Goal: Information Seeking & Learning: Learn about a topic

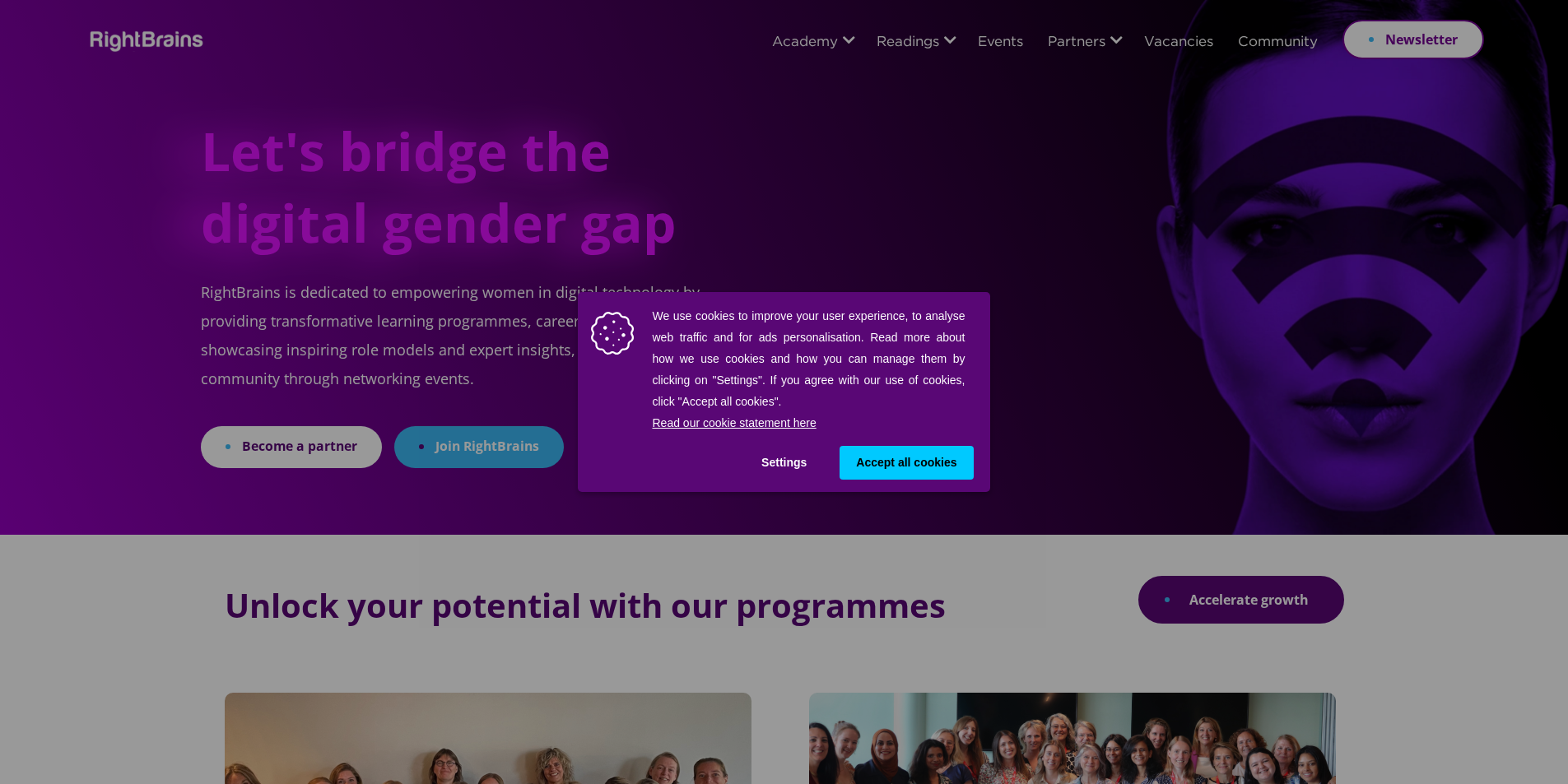
click at [910, 465] on span "Accept all cookies" at bounding box center [906, 462] width 101 height 17
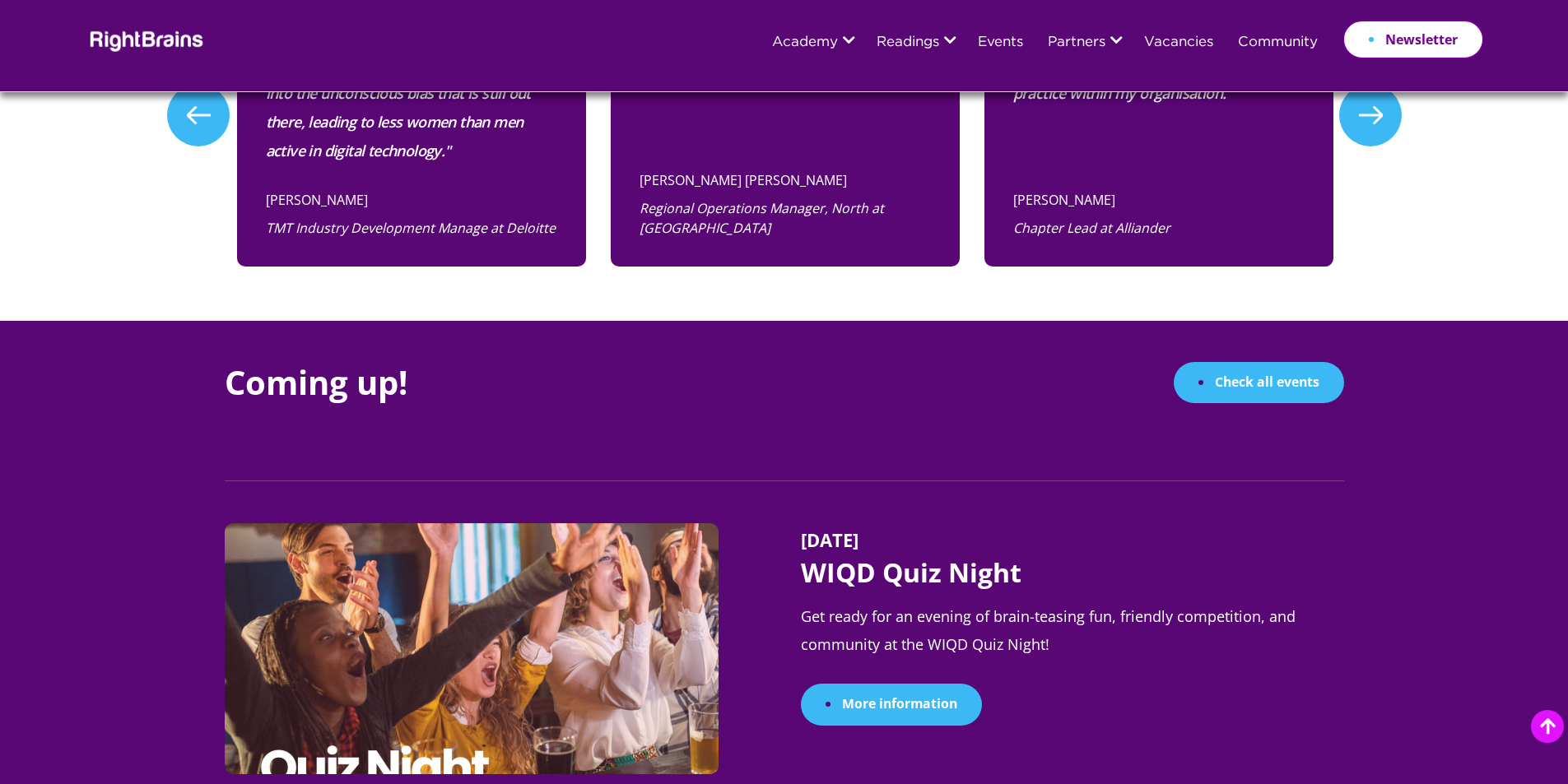
scroll to position [1481, 0]
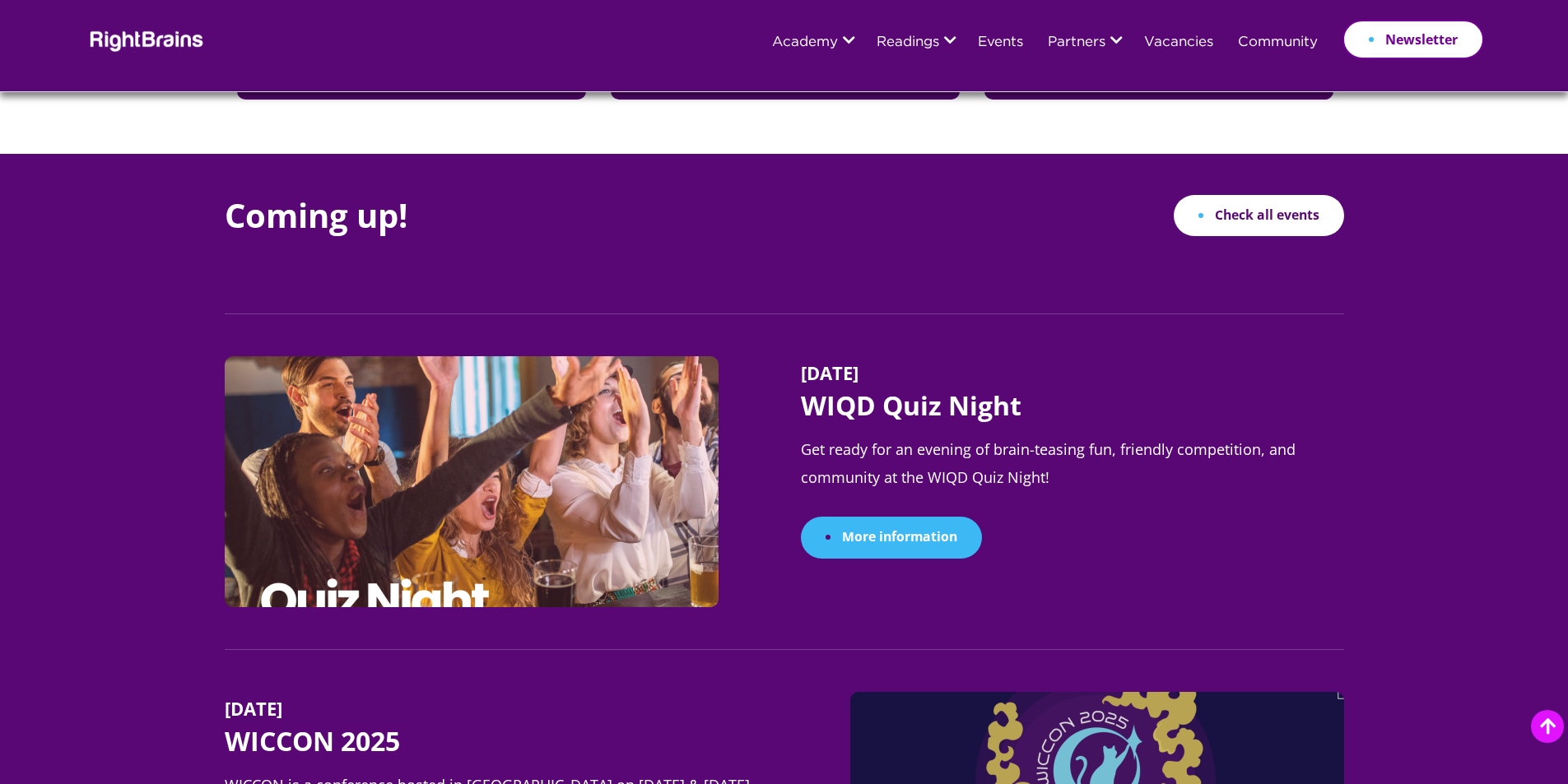
click at [1253, 210] on link "Check all events" at bounding box center [1259, 215] width 171 height 42
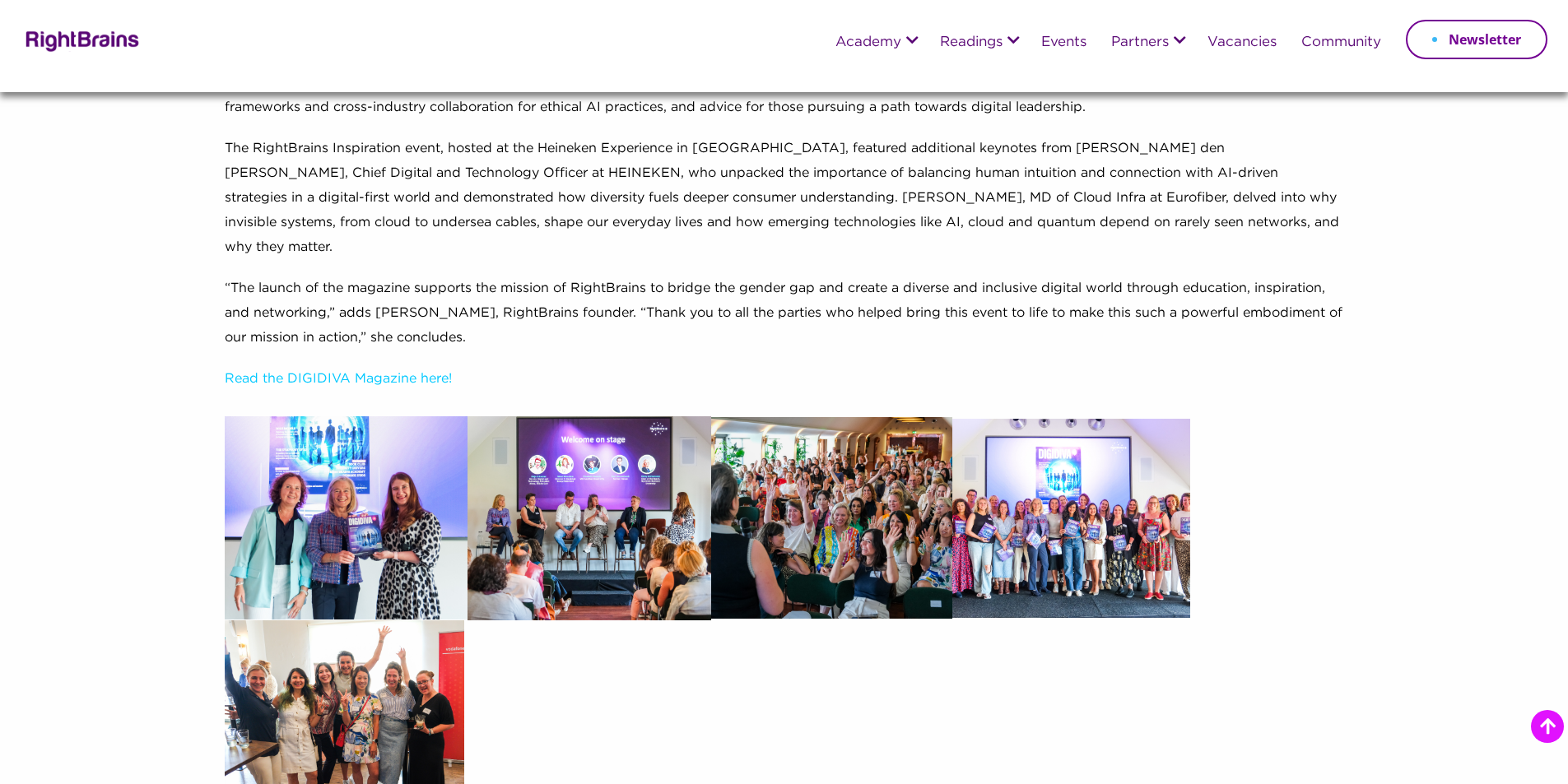
scroll to position [823, 0]
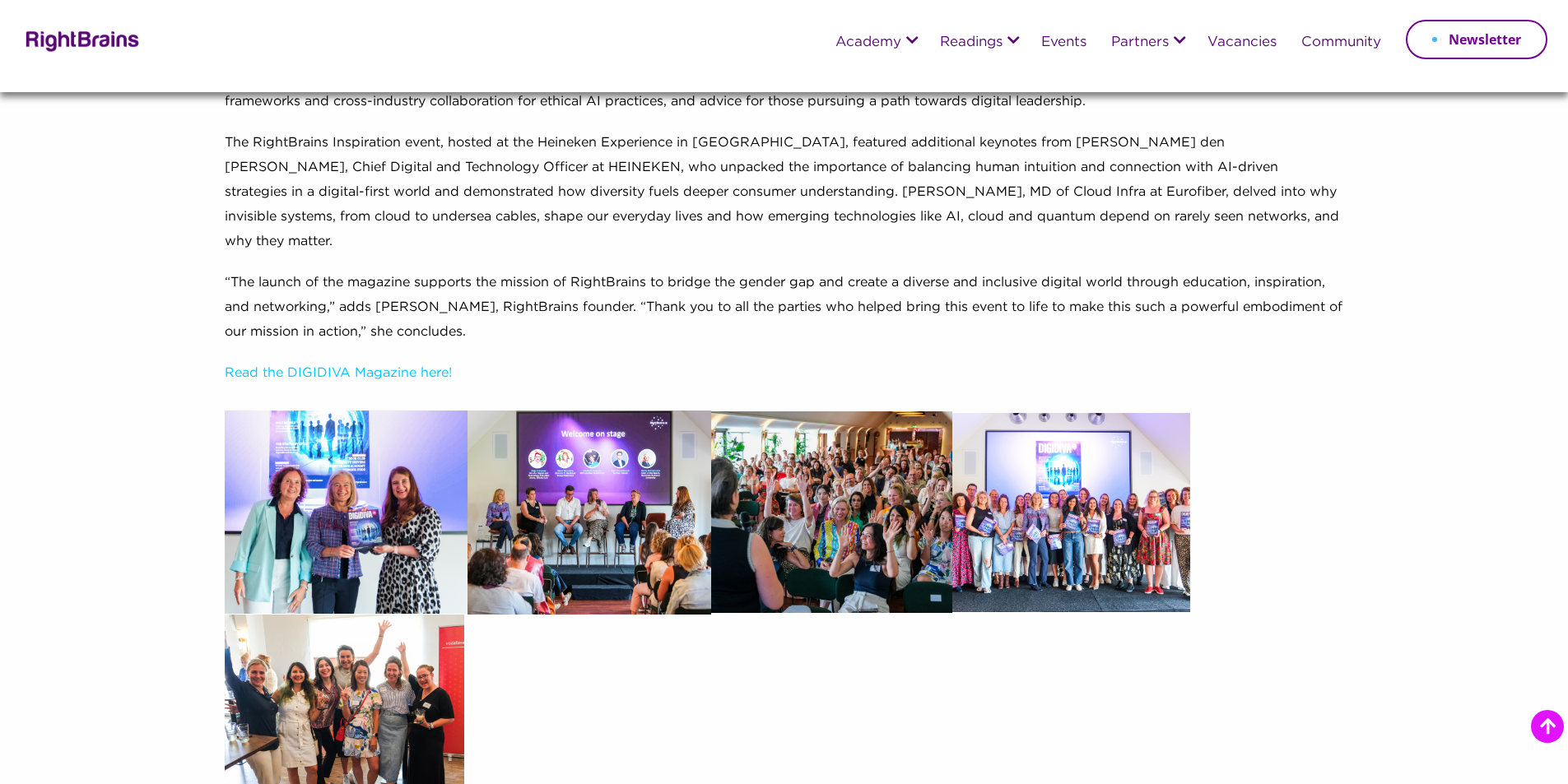
click at [634, 454] on img at bounding box center [589, 512] width 243 height 204
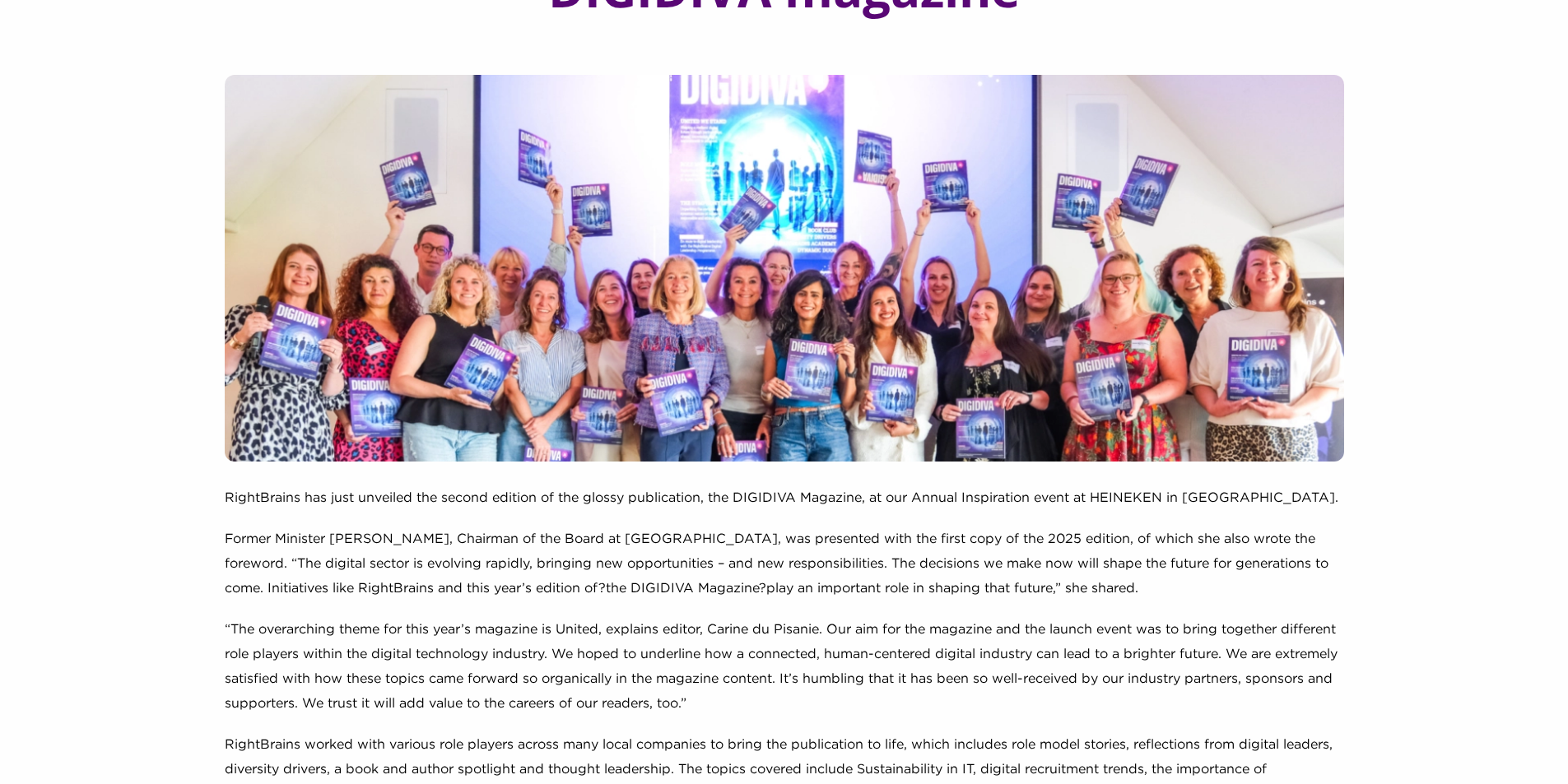
scroll to position [82, 0]
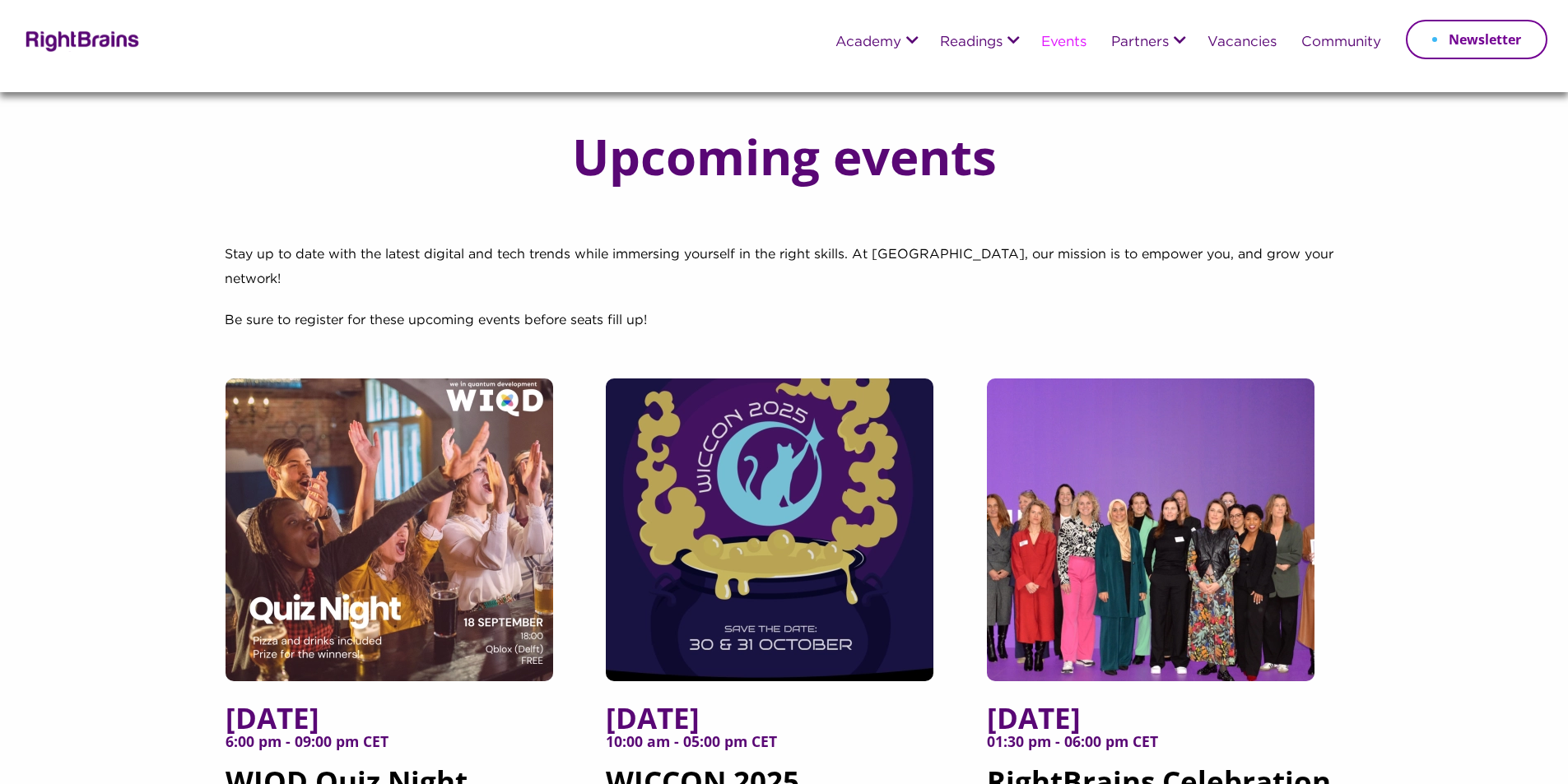
click at [56, 45] on img at bounding box center [80, 40] width 120 height 24
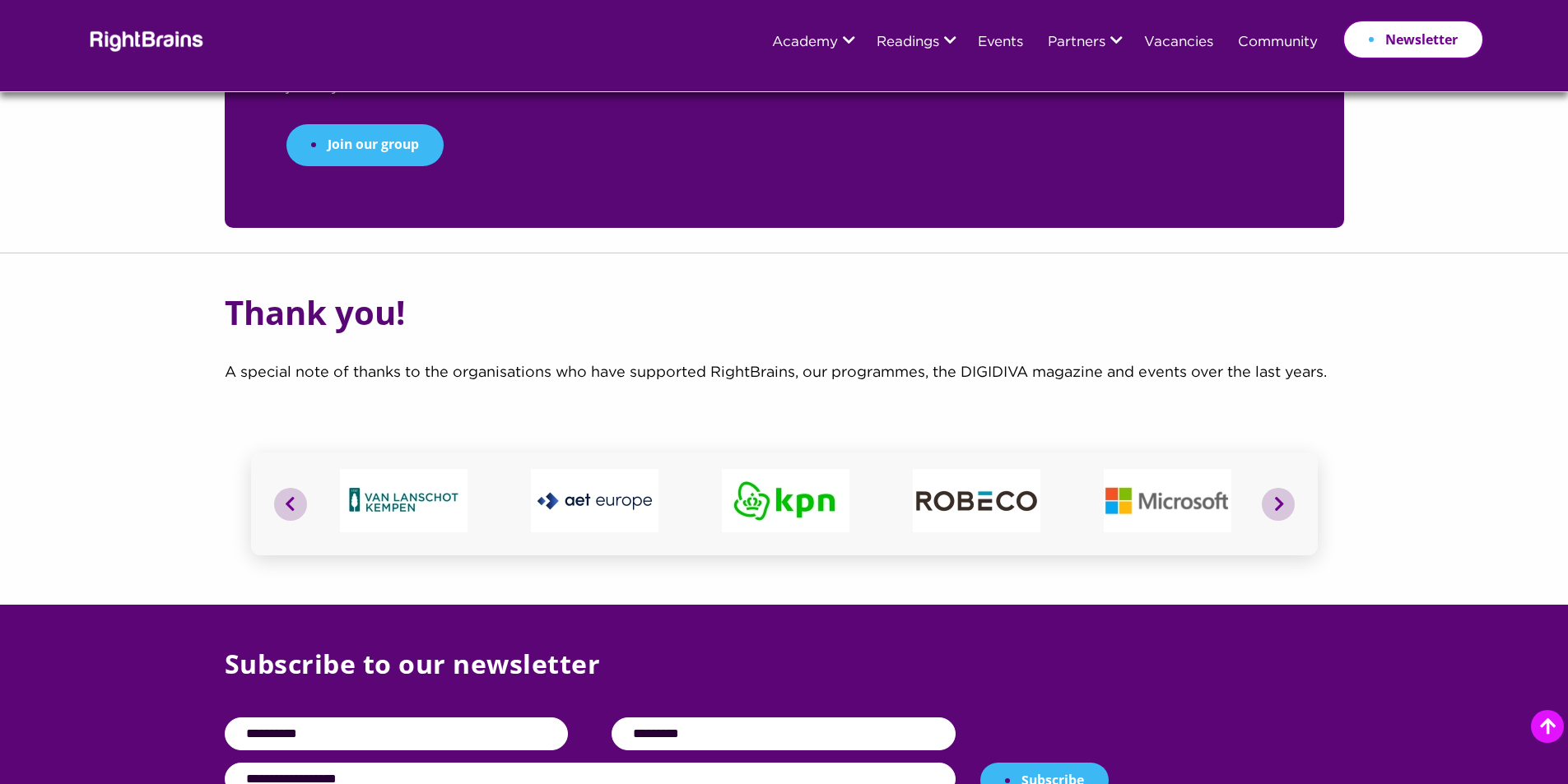
scroll to position [6087, 0]
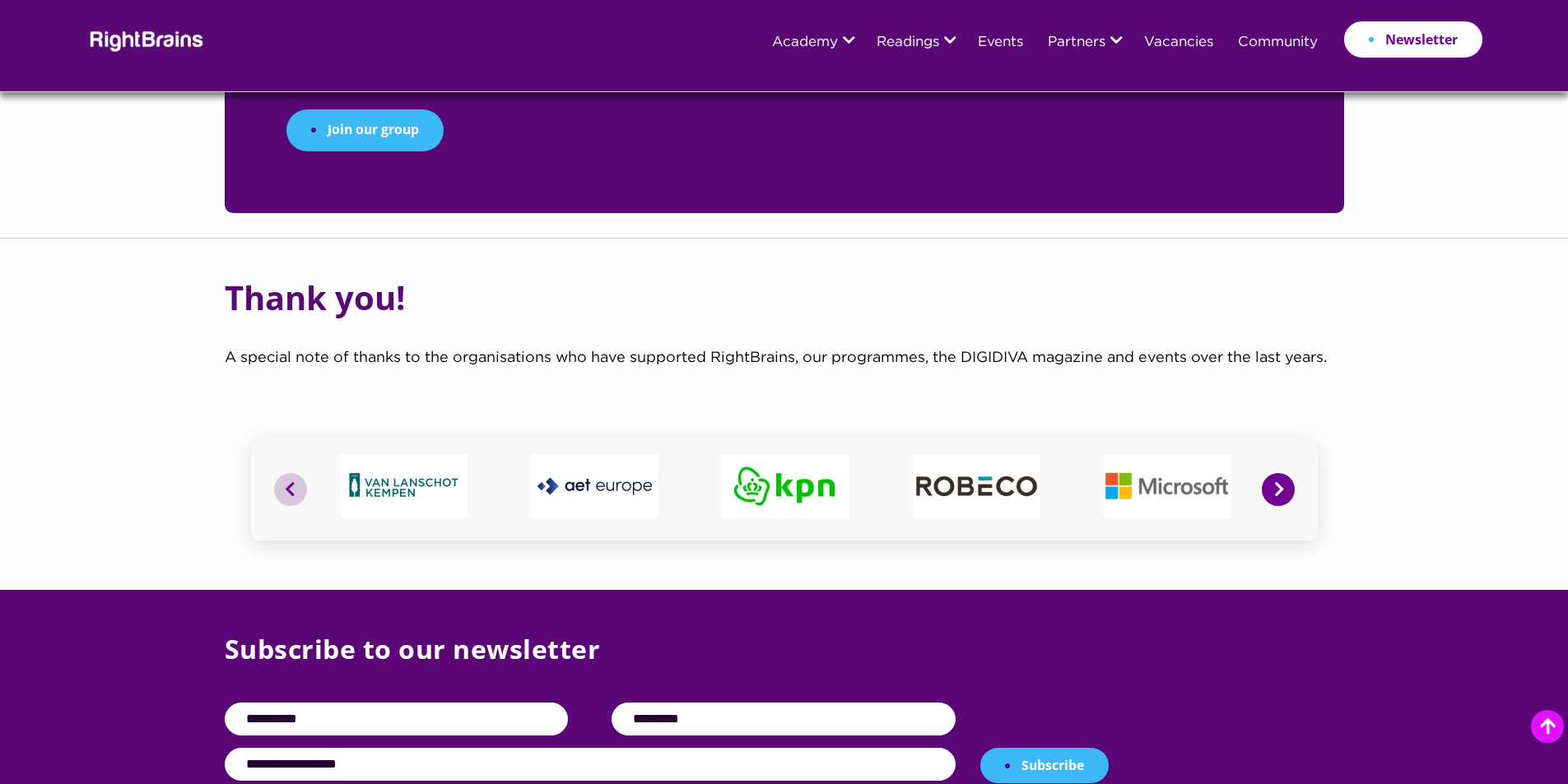
click at [1284, 473] on button "Next" at bounding box center [1278, 490] width 33 height 33
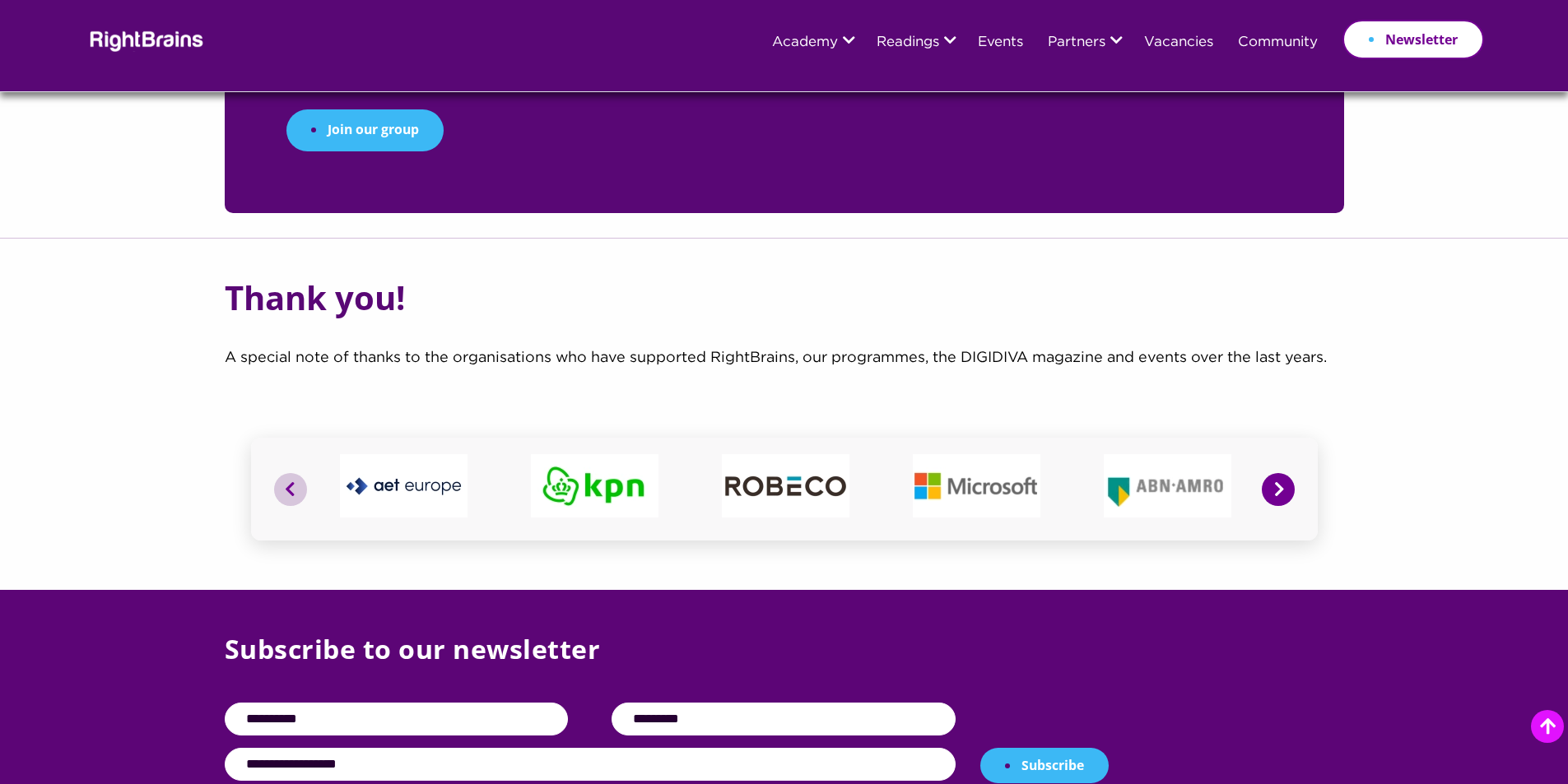
click at [1284, 473] on button "Next" at bounding box center [1278, 490] width 33 height 33
click at [1279, 473] on button "Next" at bounding box center [1278, 490] width 33 height 33
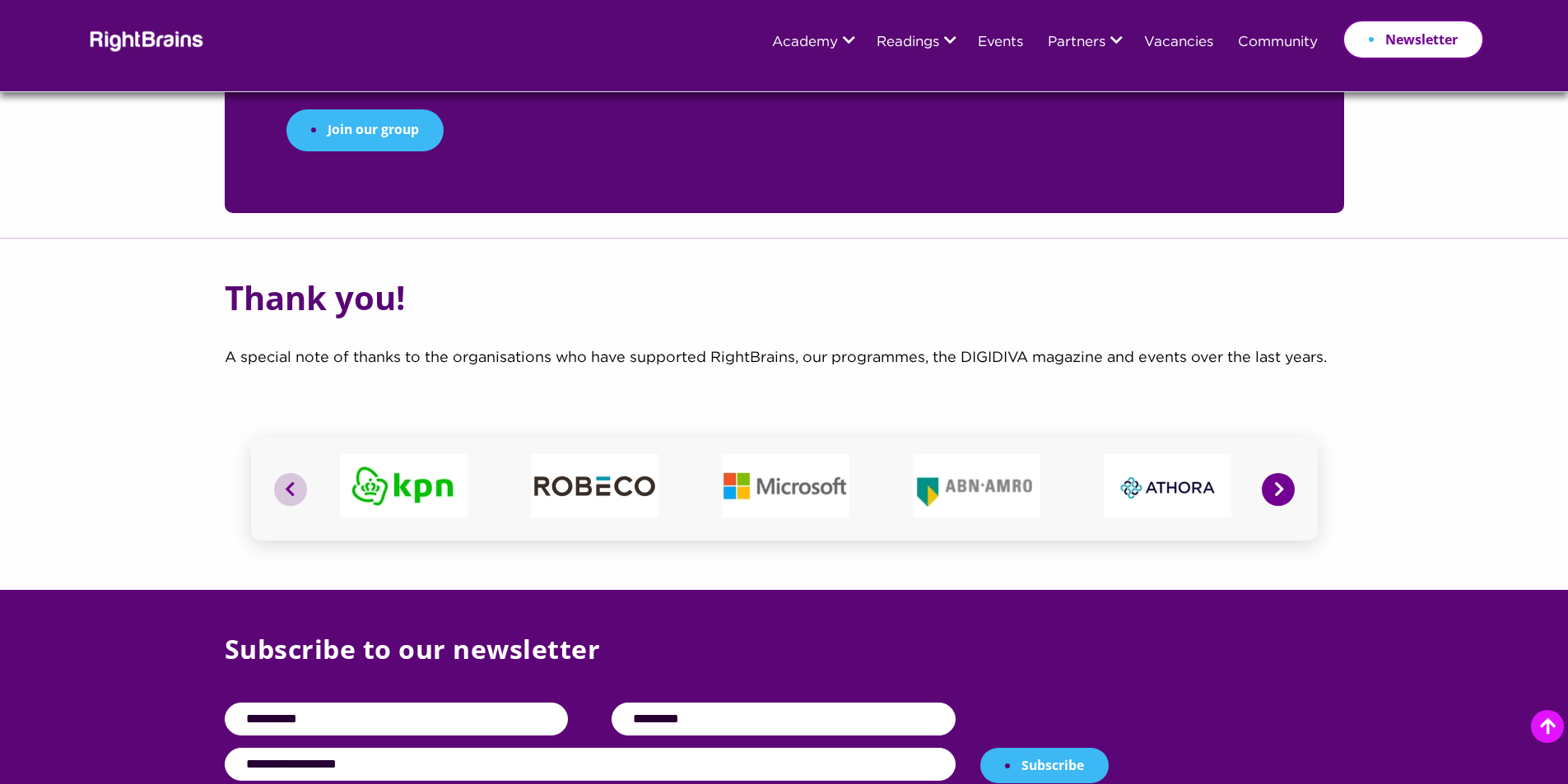
click at [1279, 473] on button "Next" at bounding box center [1278, 490] width 33 height 33
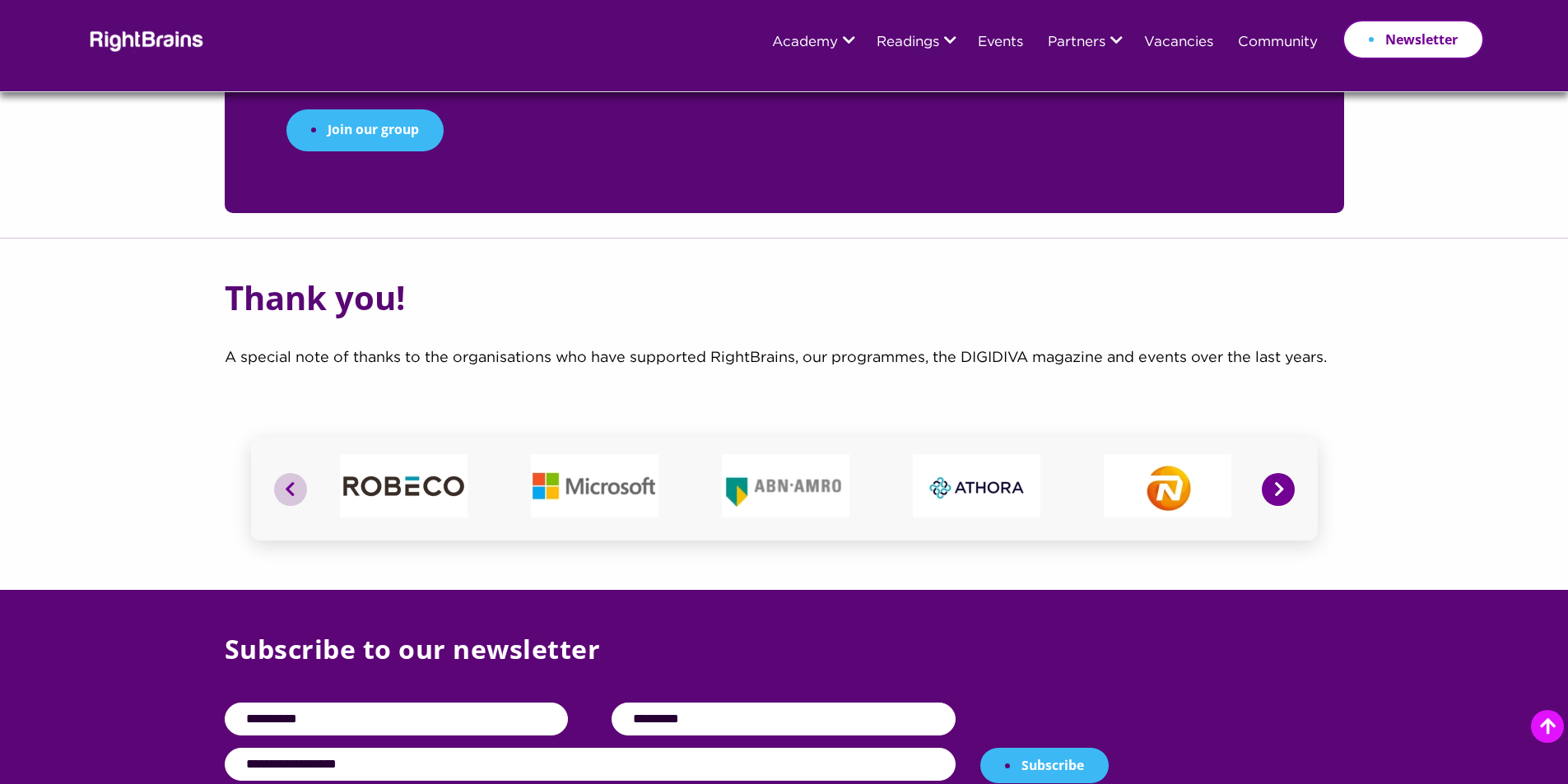
click at [1279, 473] on button "Next" at bounding box center [1278, 490] width 33 height 33
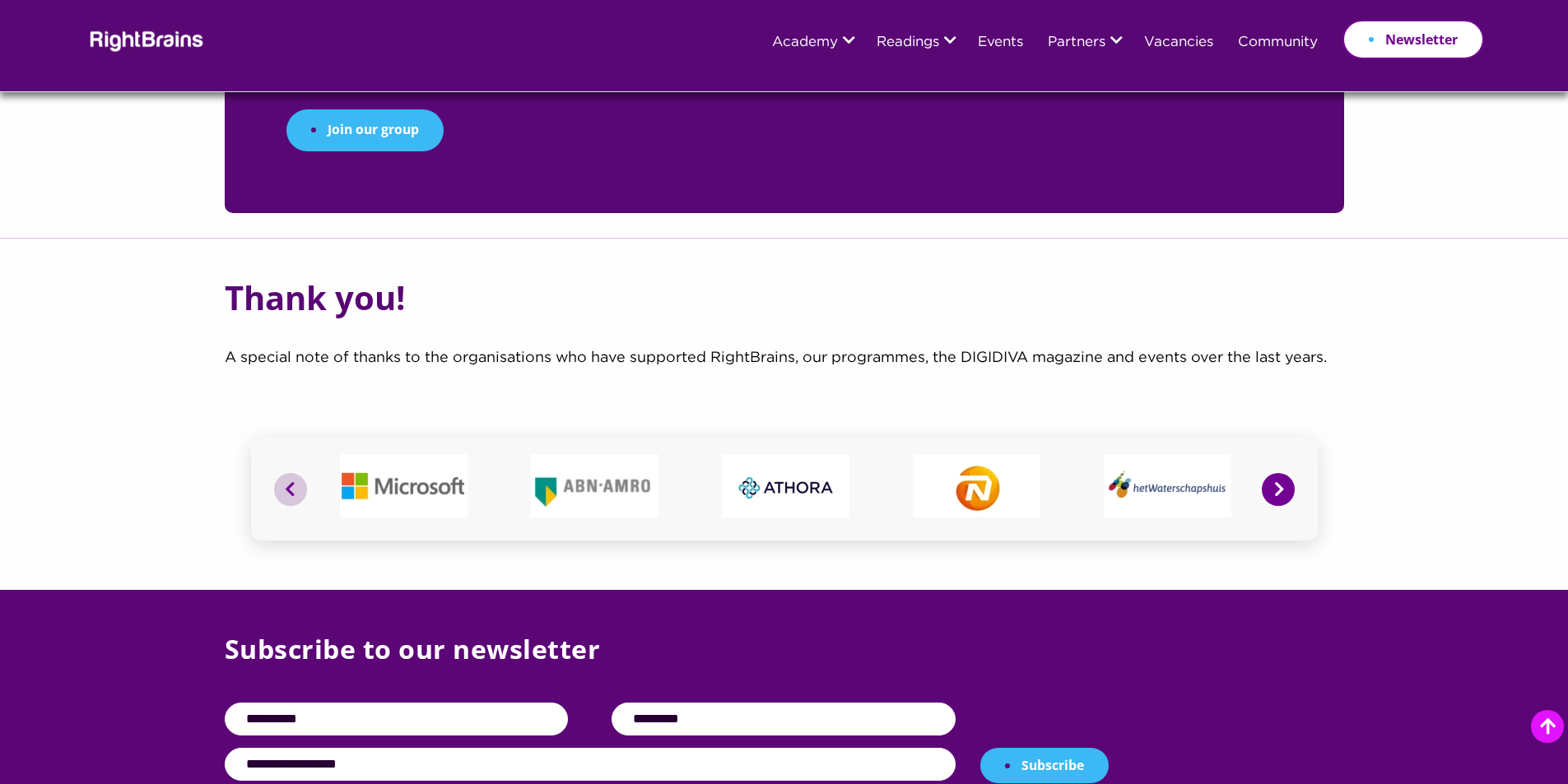
click at [1279, 473] on button "Next" at bounding box center [1278, 490] width 33 height 33
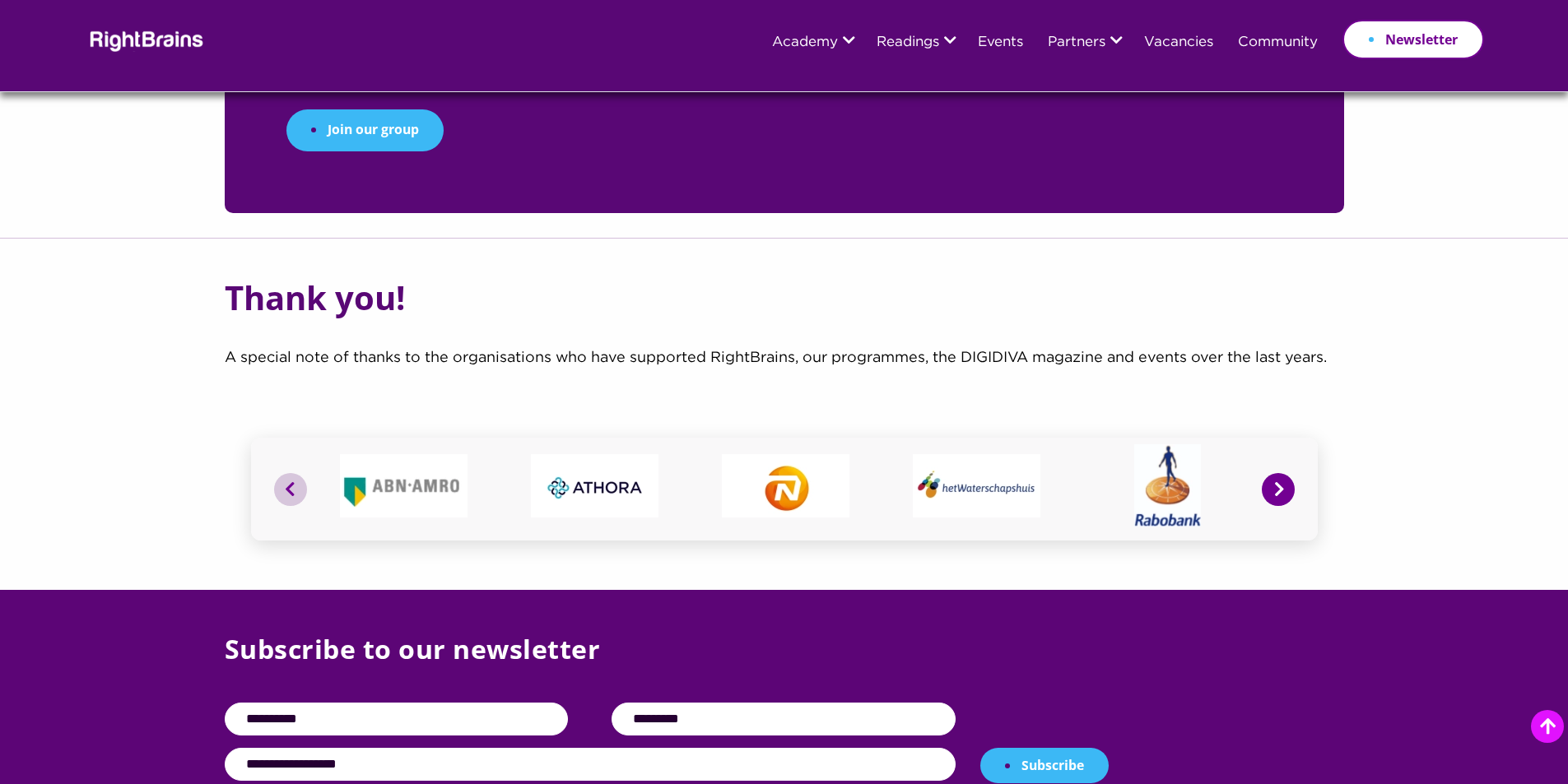
click at [1279, 473] on button "Next" at bounding box center [1278, 490] width 33 height 33
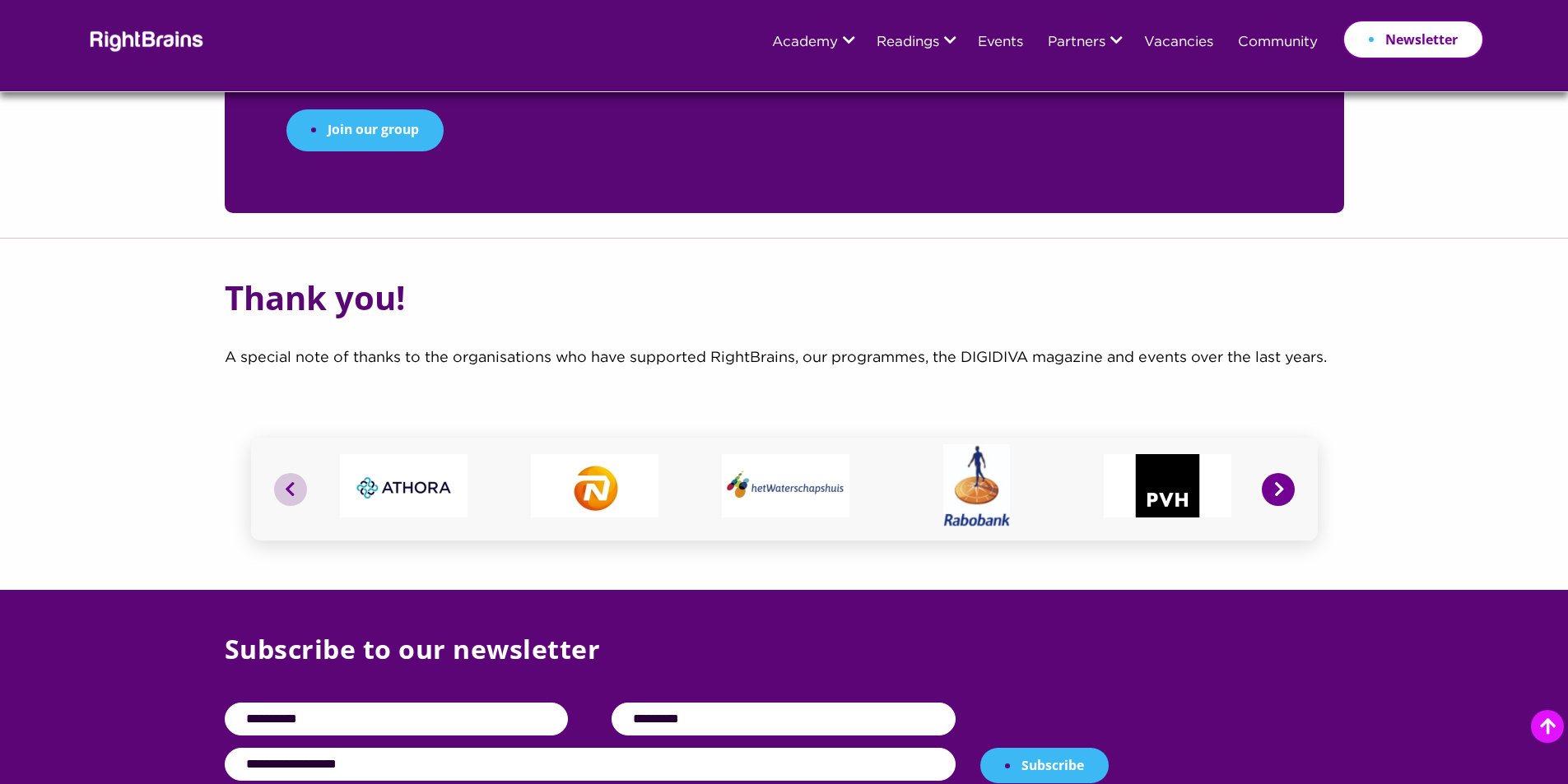
click at [1279, 473] on button "Next" at bounding box center [1278, 490] width 33 height 33
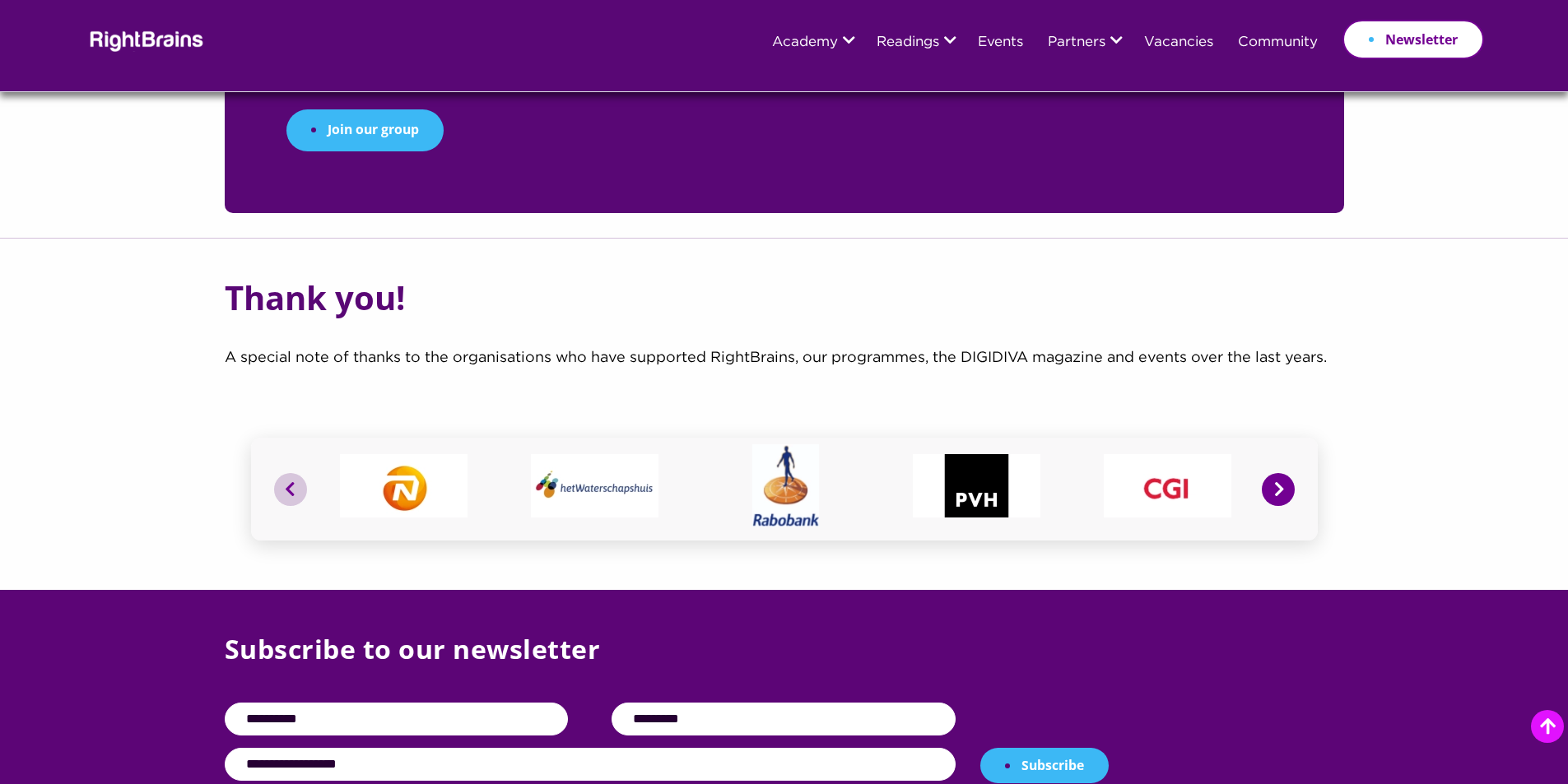
click at [1279, 473] on button "Next" at bounding box center [1278, 490] width 33 height 33
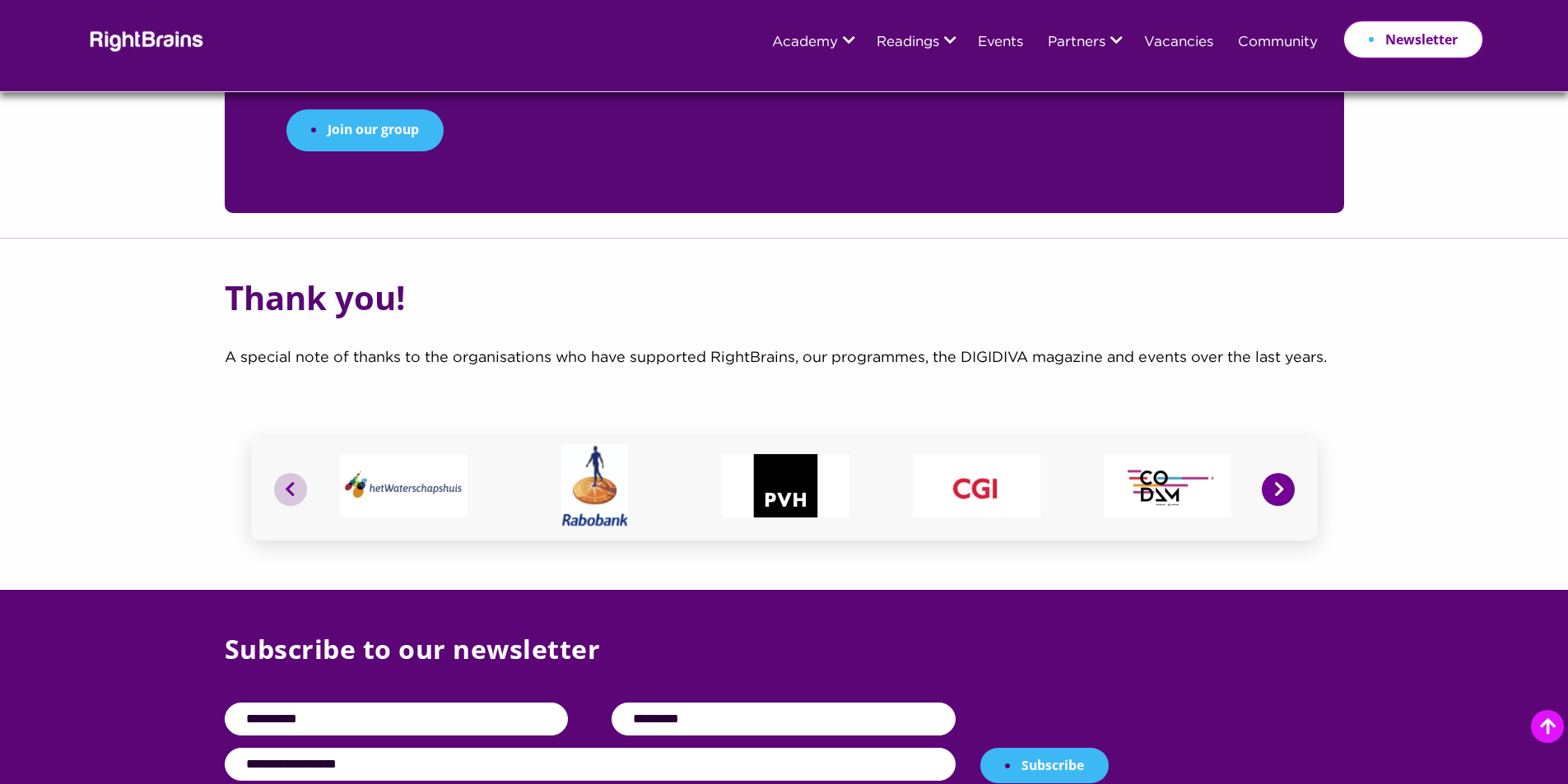
click at [1279, 473] on button "Next" at bounding box center [1278, 490] width 33 height 33
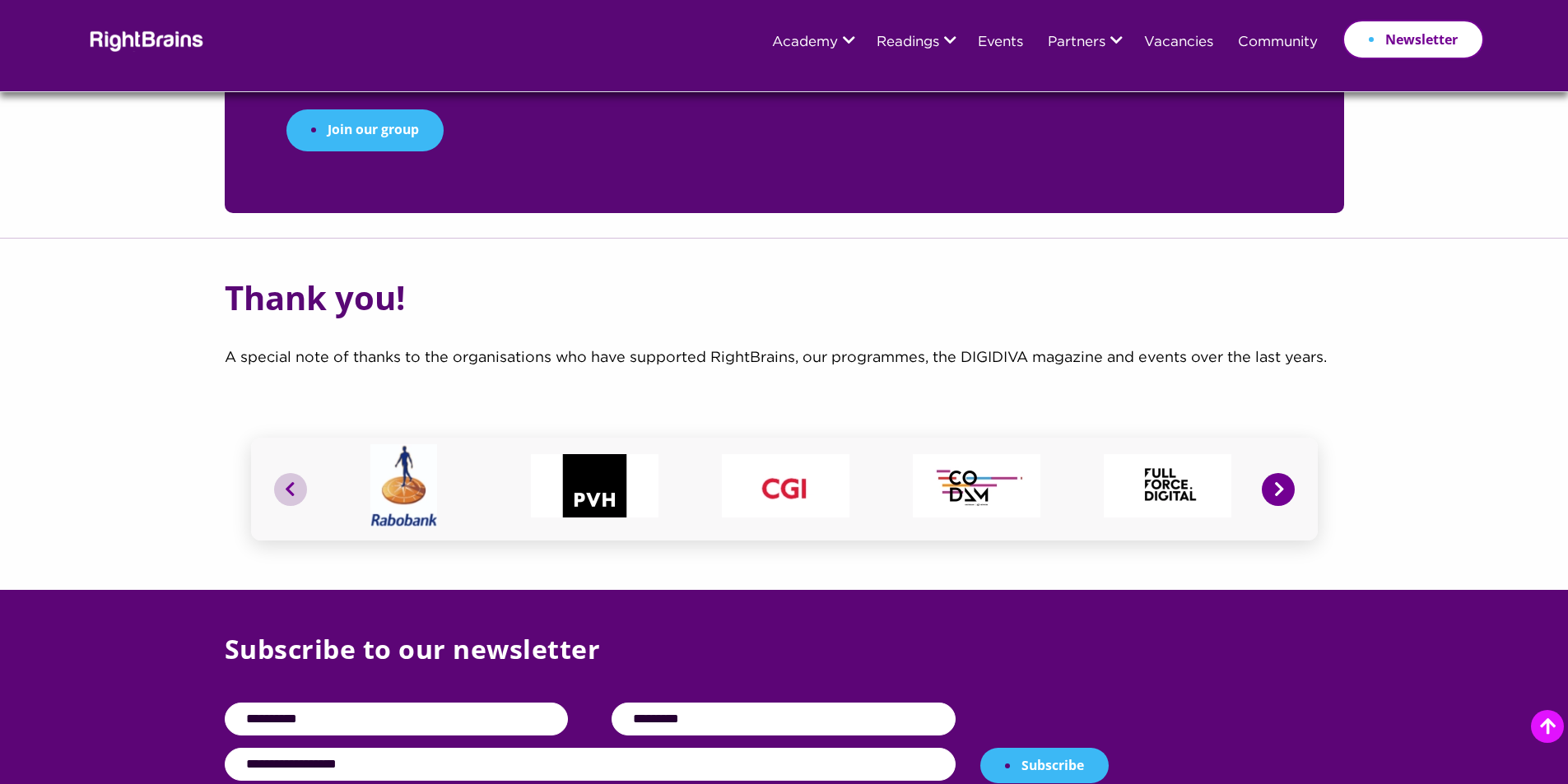
click at [1279, 473] on button "Next" at bounding box center [1278, 490] width 33 height 33
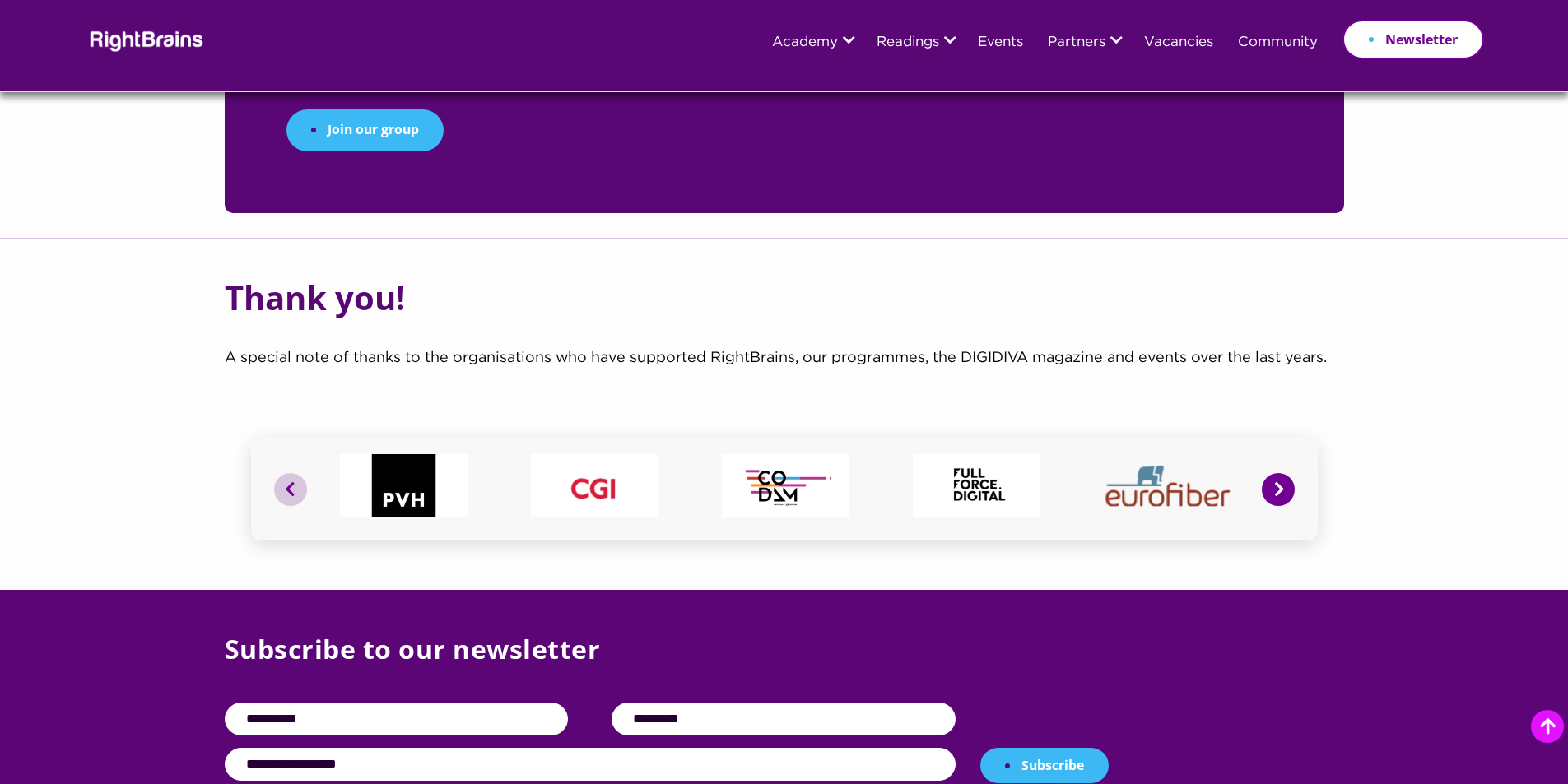
click at [1279, 473] on button "Next" at bounding box center [1278, 490] width 33 height 33
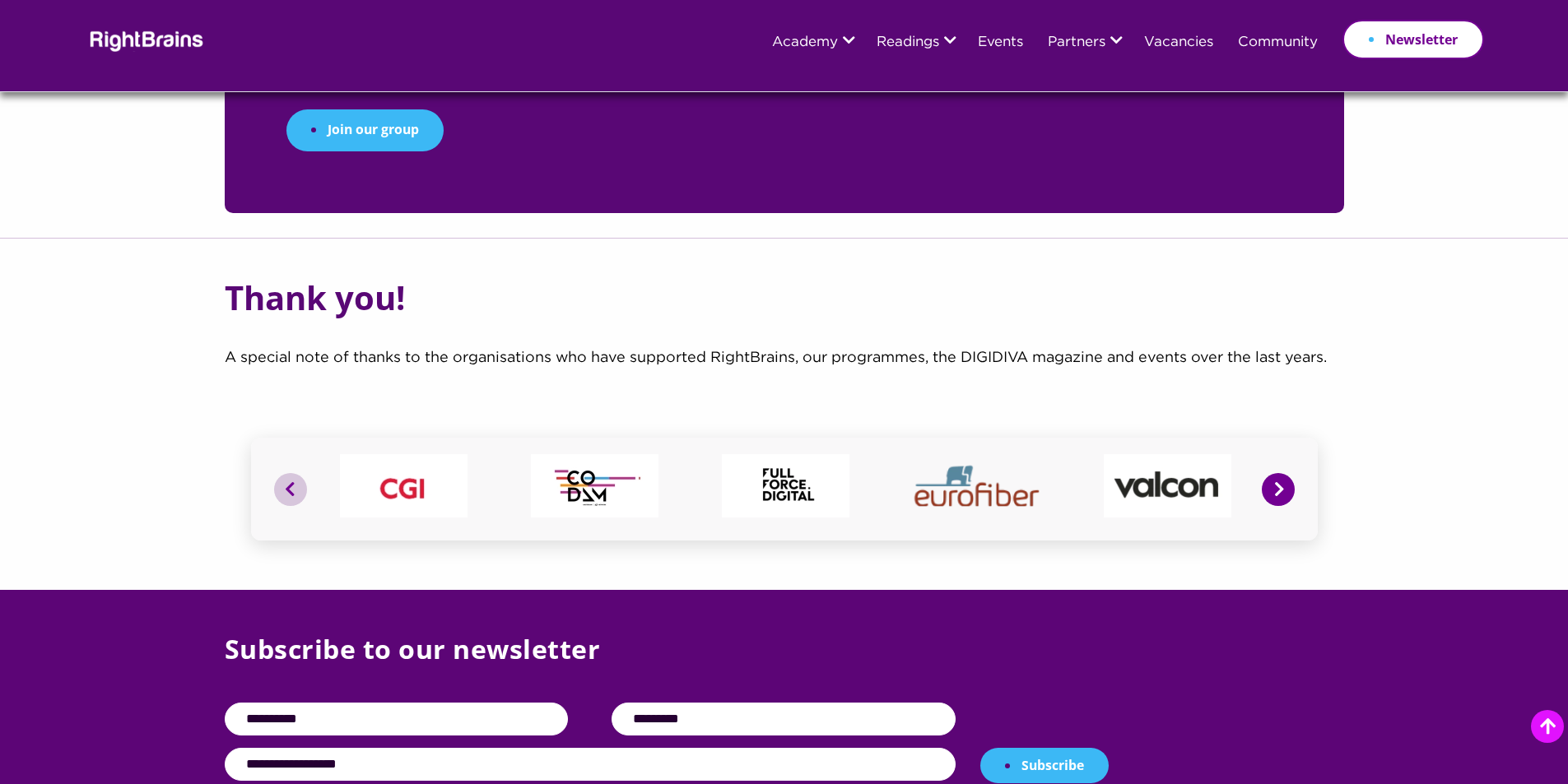
click at [1279, 473] on button "Next" at bounding box center [1278, 490] width 33 height 33
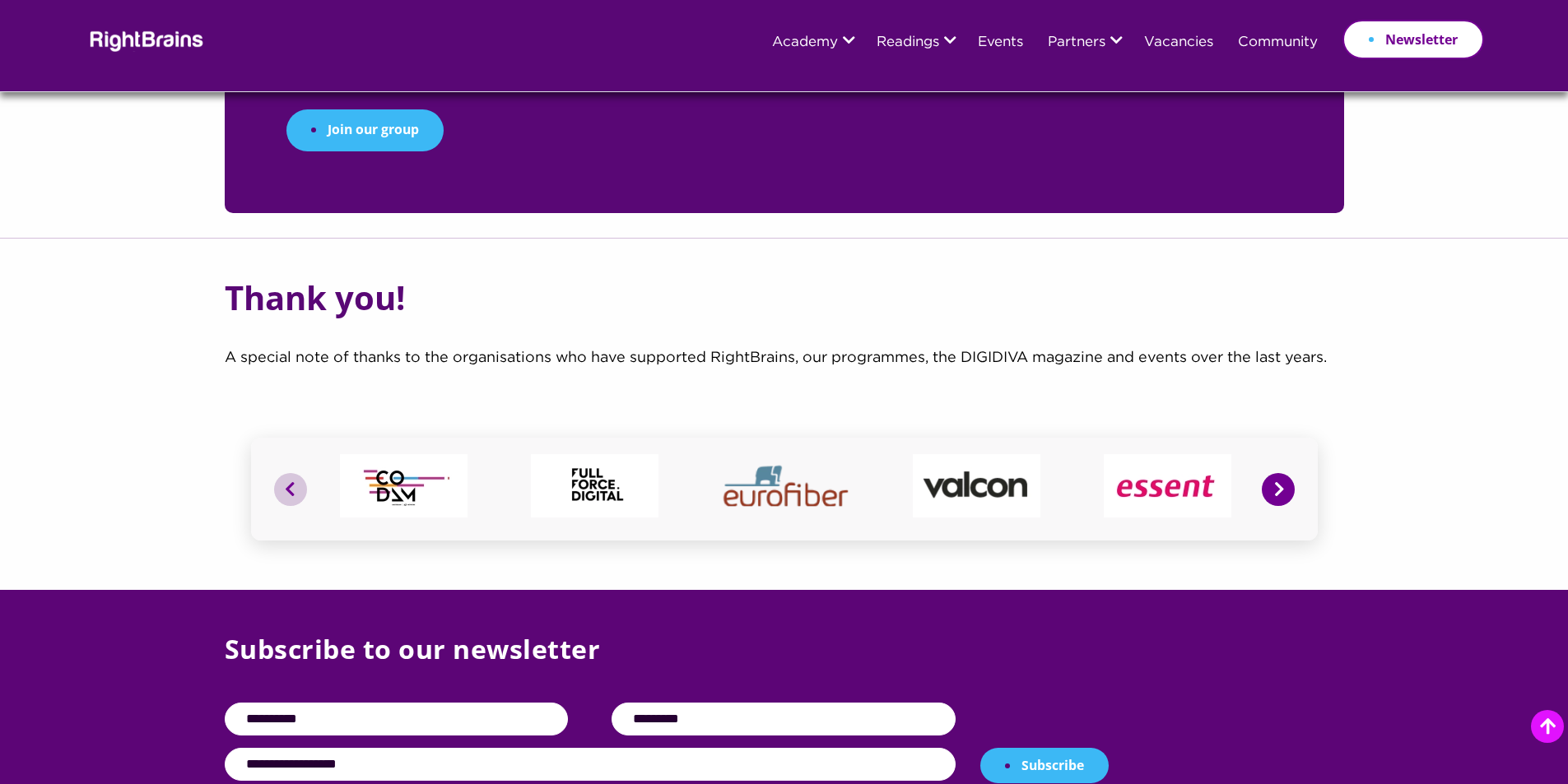
click at [1279, 473] on button "Next" at bounding box center [1278, 490] width 33 height 33
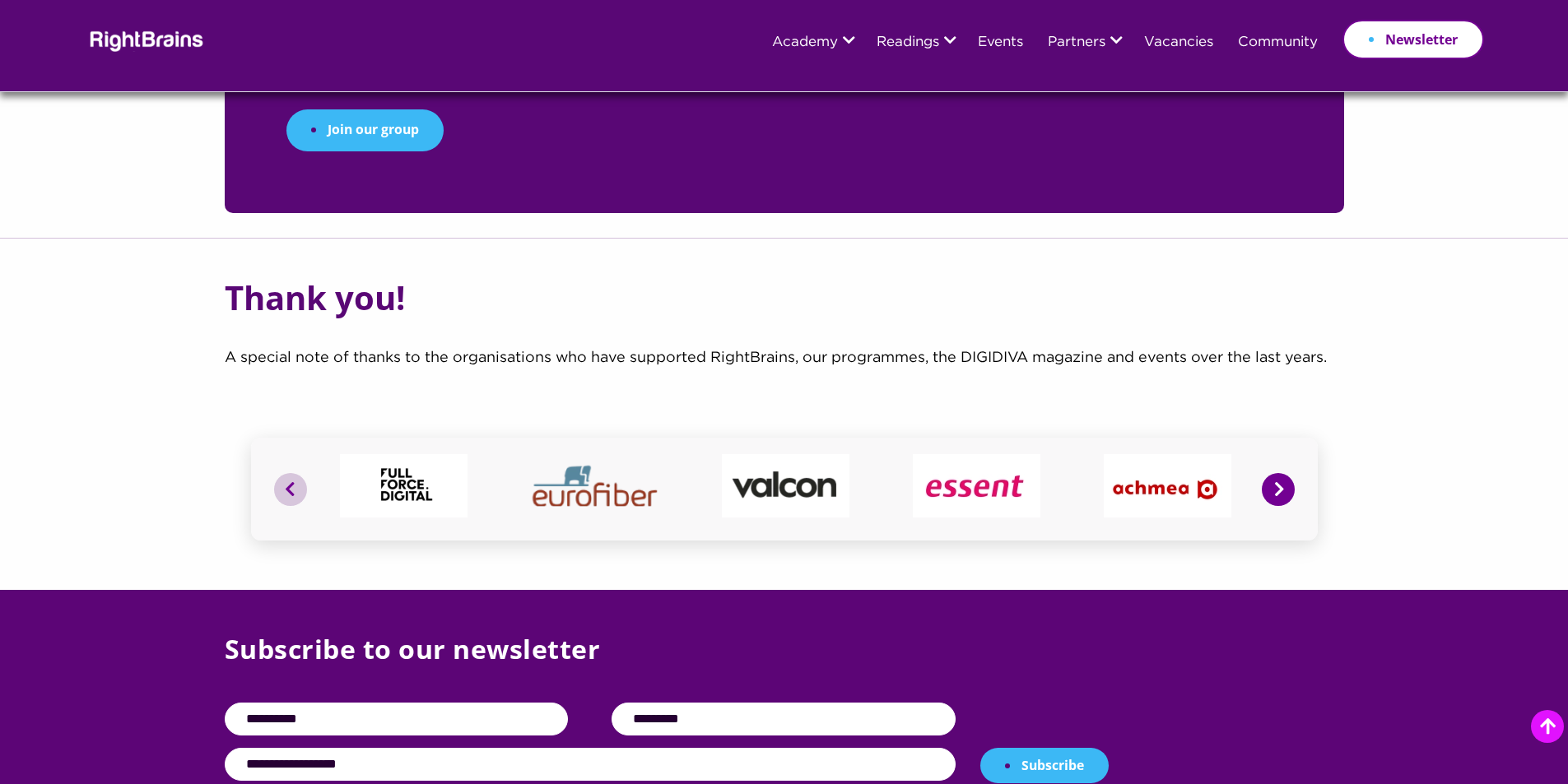
click at [1279, 473] on button "Next" at bounding box center [1278, 490] width 33 height 33
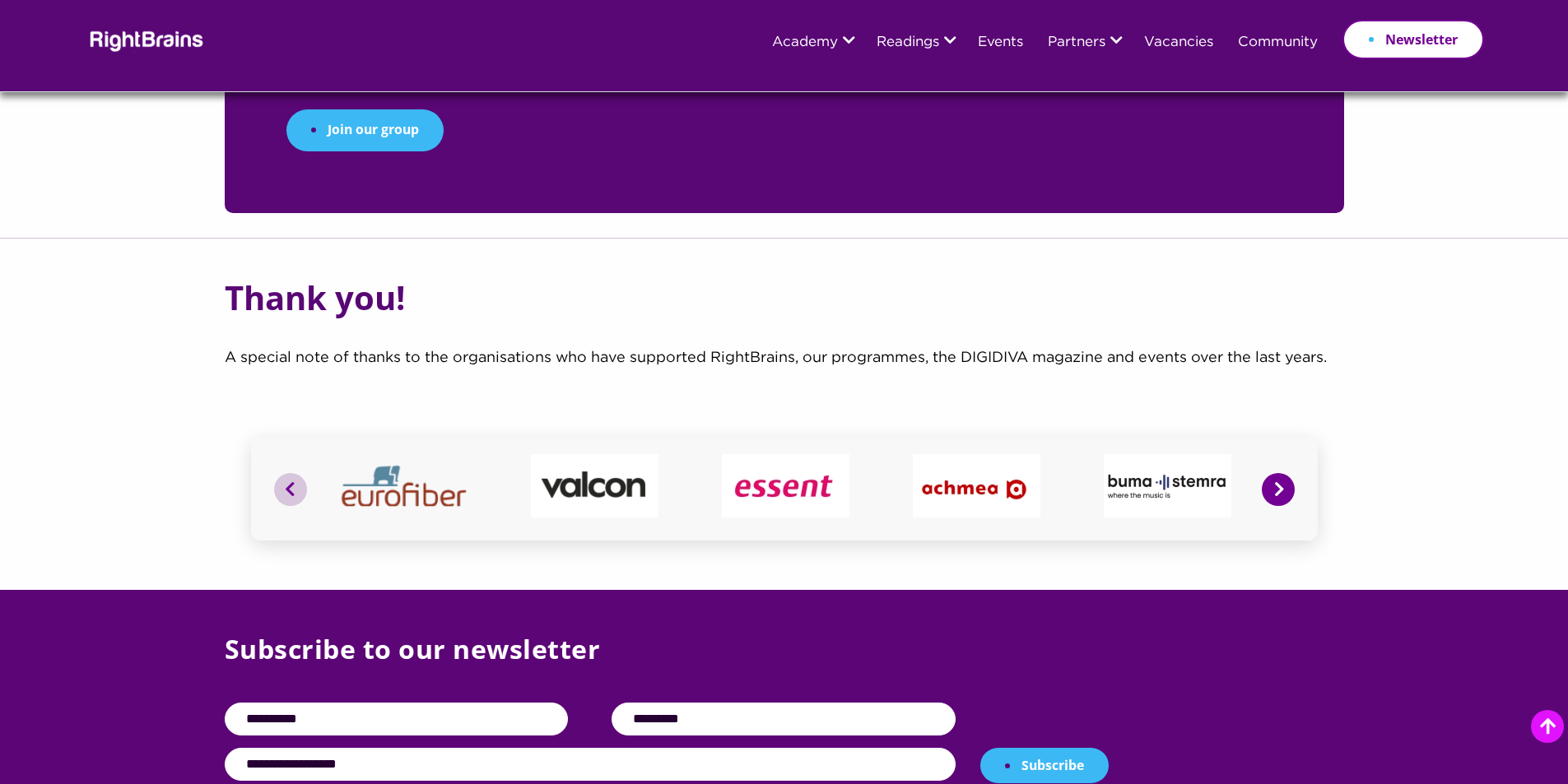
click at [1279, 473] on button "Next" at bounding box center [1278, 490] width 33 height 33
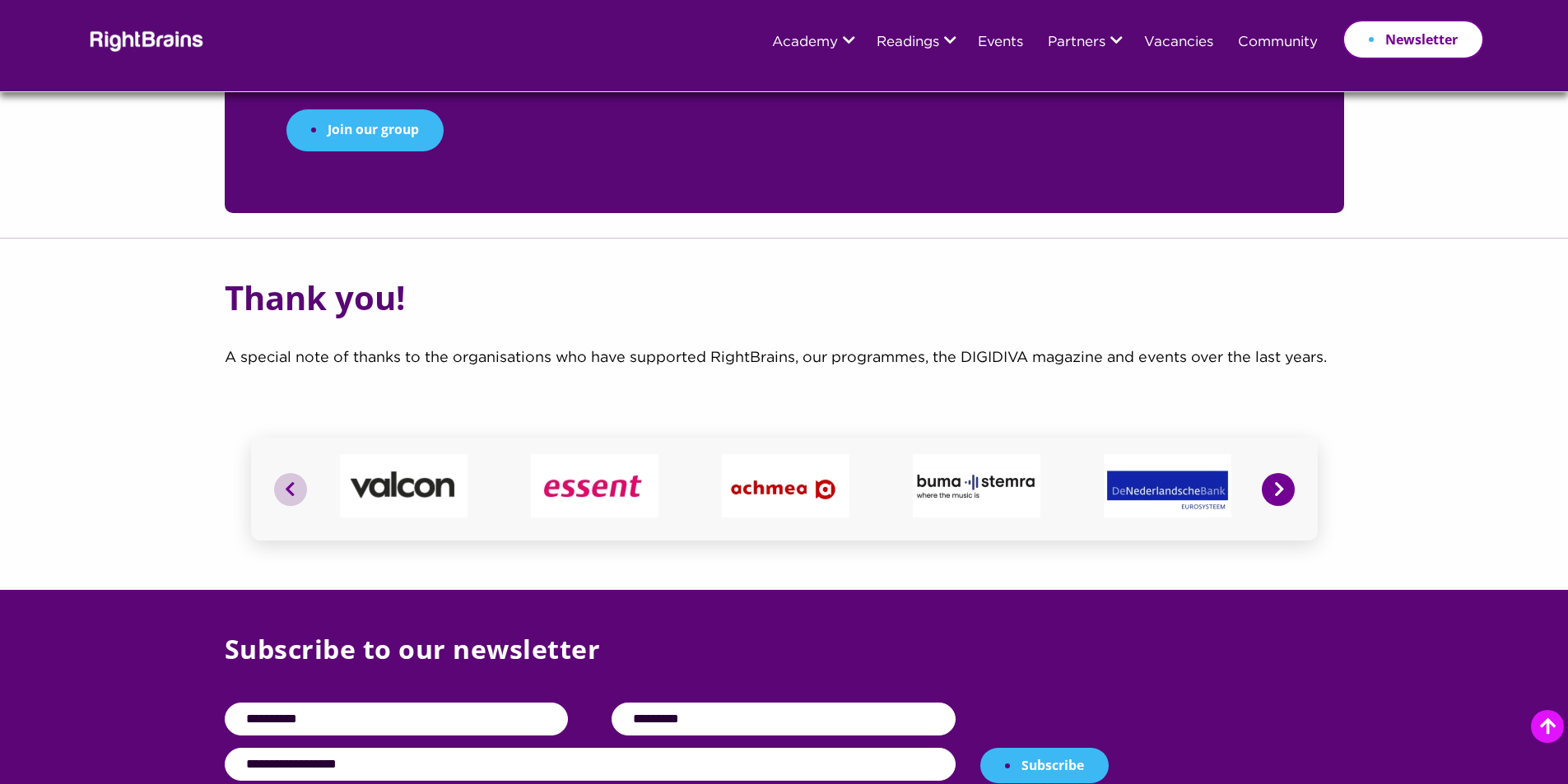
click at [1279, 473] on button "Next" at bounding box center [1278, 490] width 33 height 33
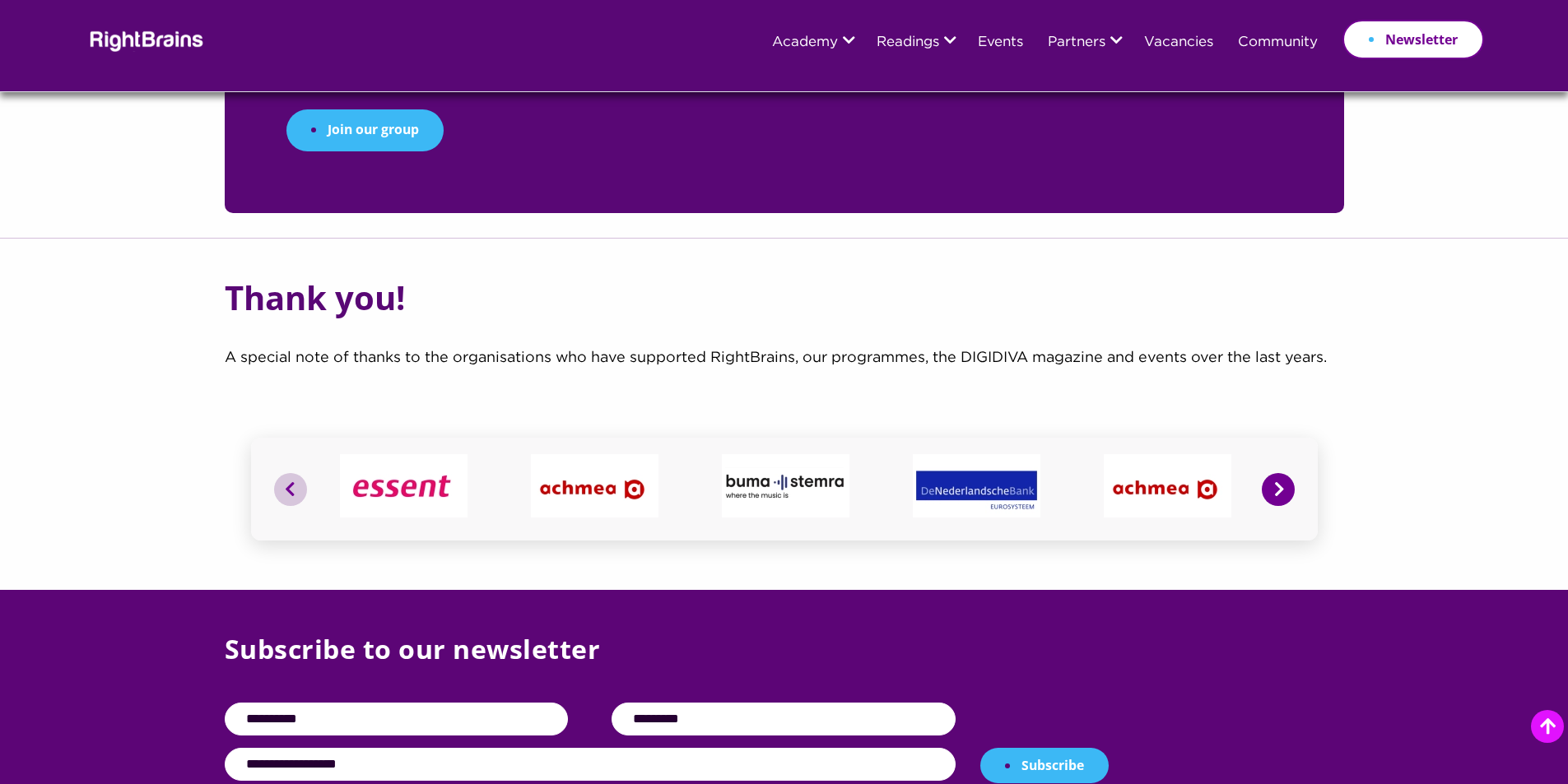
click at [1279, 473] on button "Next" at bounding box center [1278, 490] width 33 height 33
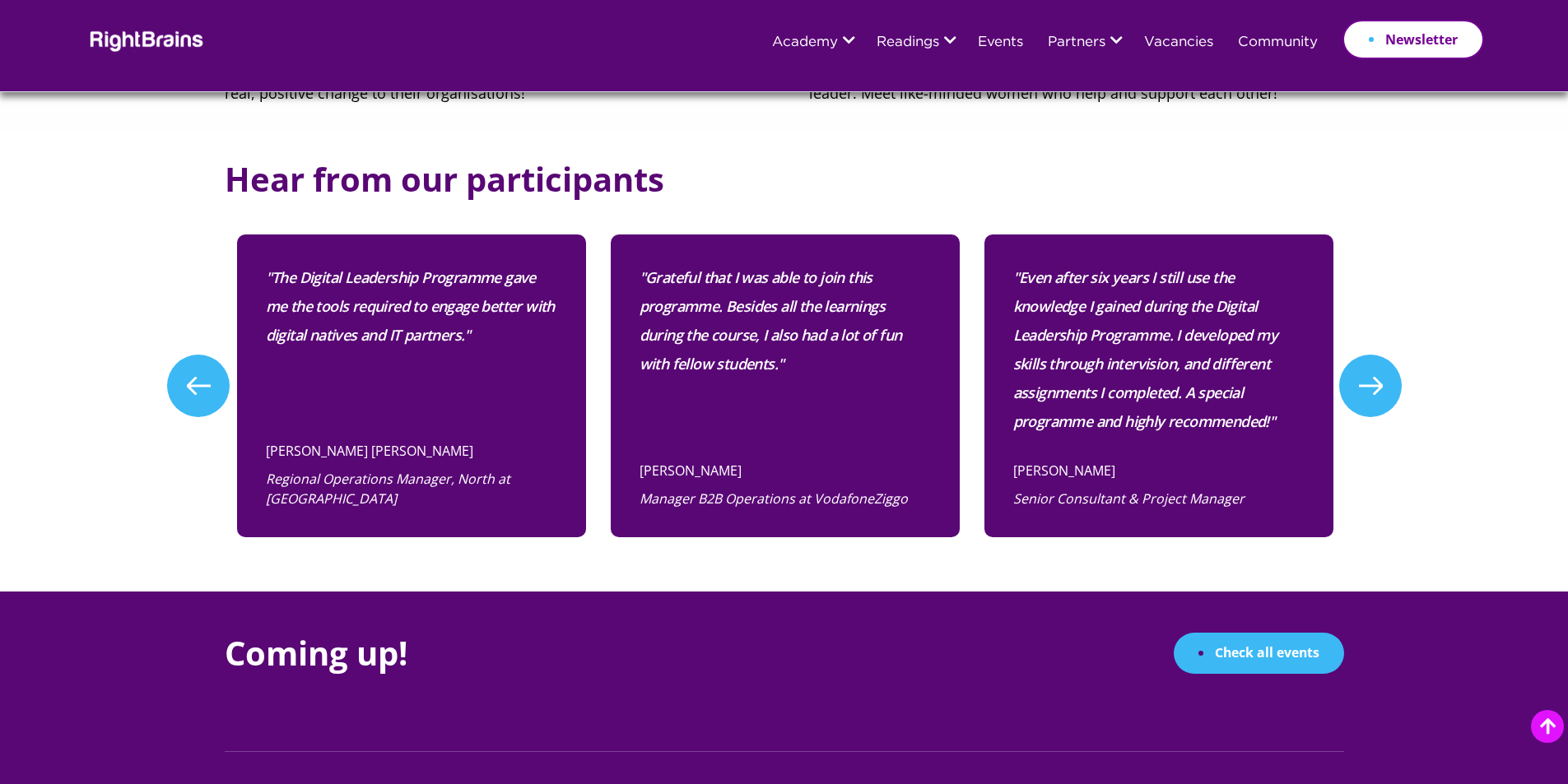
scroll to position [904, 0]
